Goal: Task Accomplishment & Management: Manage account settings

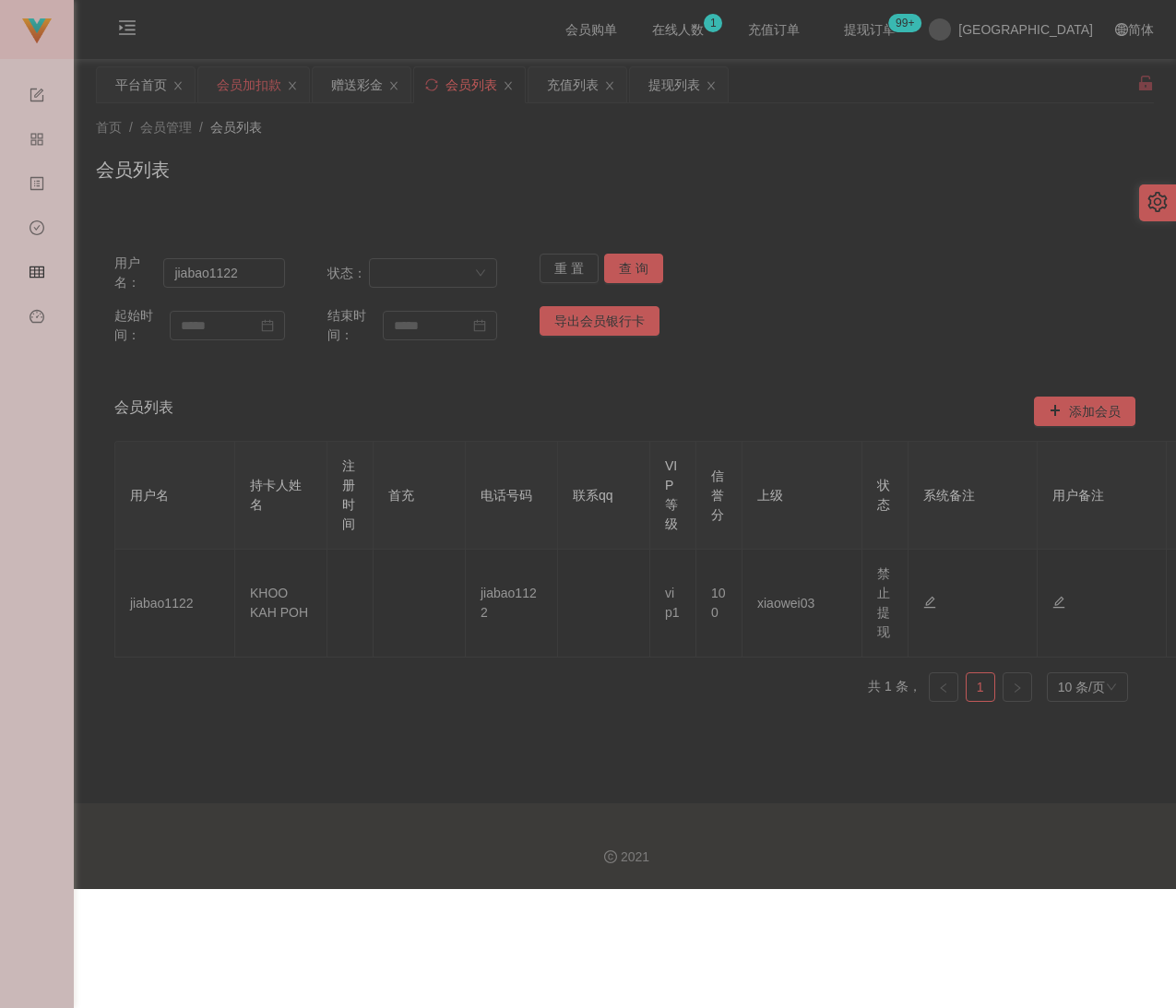
click at [258, 89] on div "会员加扣款" at bounding box center [248, 85] width 64 height 35
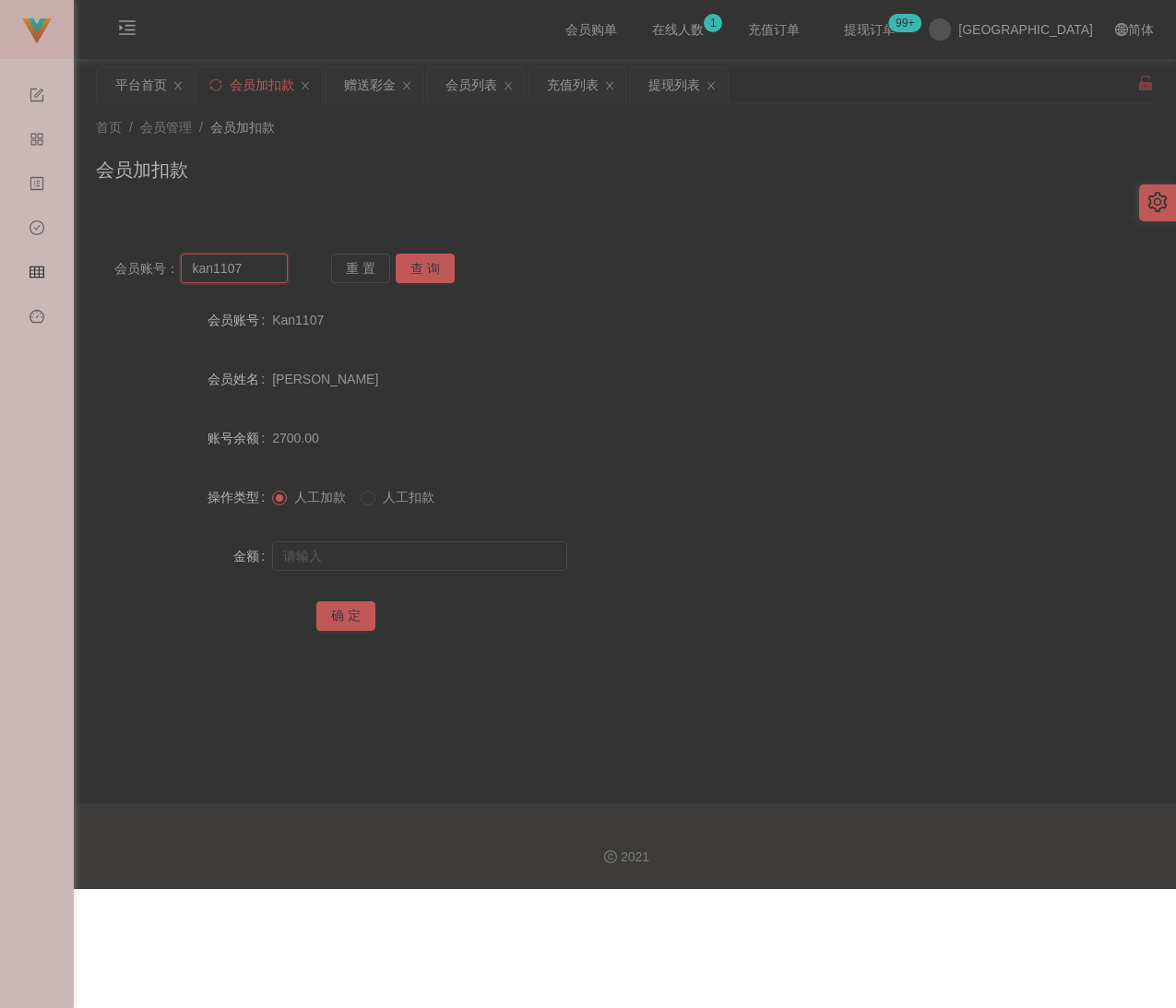
click at [247, 260] on input "kan1107" at bounding box center [233, 269] width 106 height 30
paste input "CKY337"
type input "CKY3377"
click at [424, 267] on button "查 询" at bounding box center [425, 269] width 59 height 30
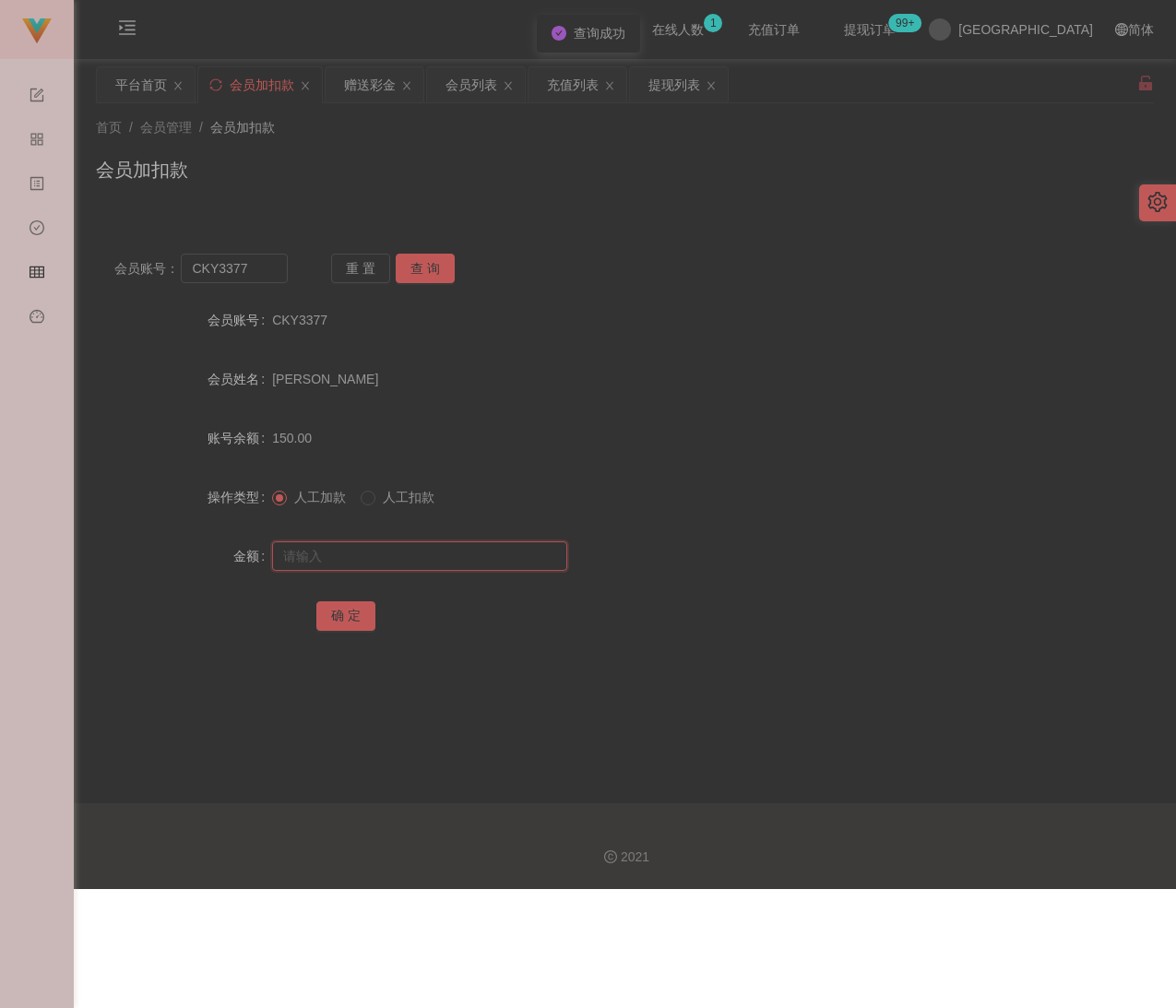
click at [424, 542] on input "text" at bounding box center [419, 556] width 295 height 30
click at [509, 557] on input "text" at bounding box center [419, 556] width 295 height 30
paste input "350"
type input "350"
click at [360, 612] on button "确 定" at bounding box center [345, 617] width 59 height 30
